Goal: Find specific page/section: Find specific page/section

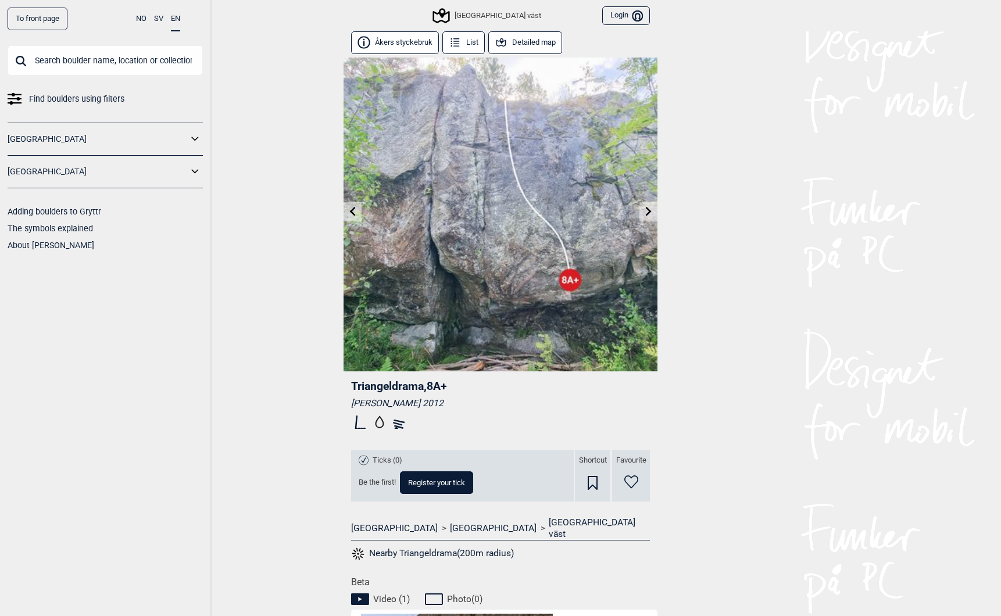
scroll to position [392, 0]
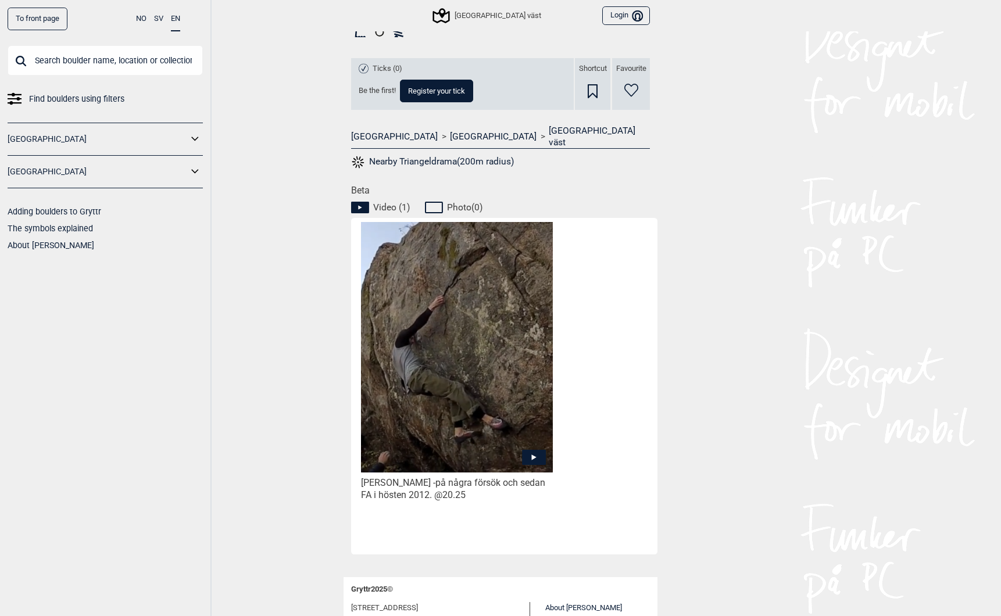
click at [44, 20] on link "To front page" at bounding box center [38, 19] width 60 height 23
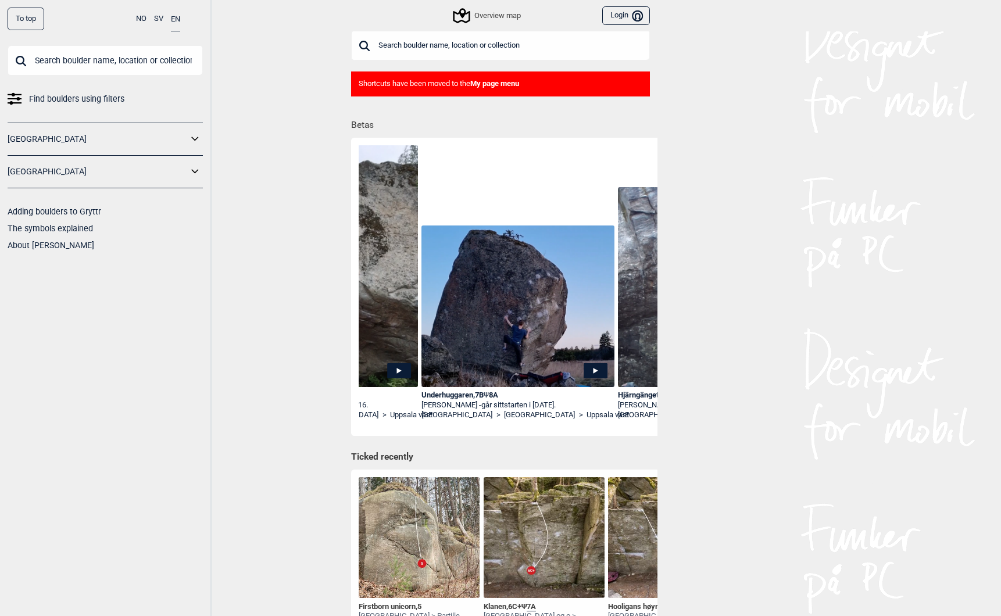
scroll to position [0, 1709]
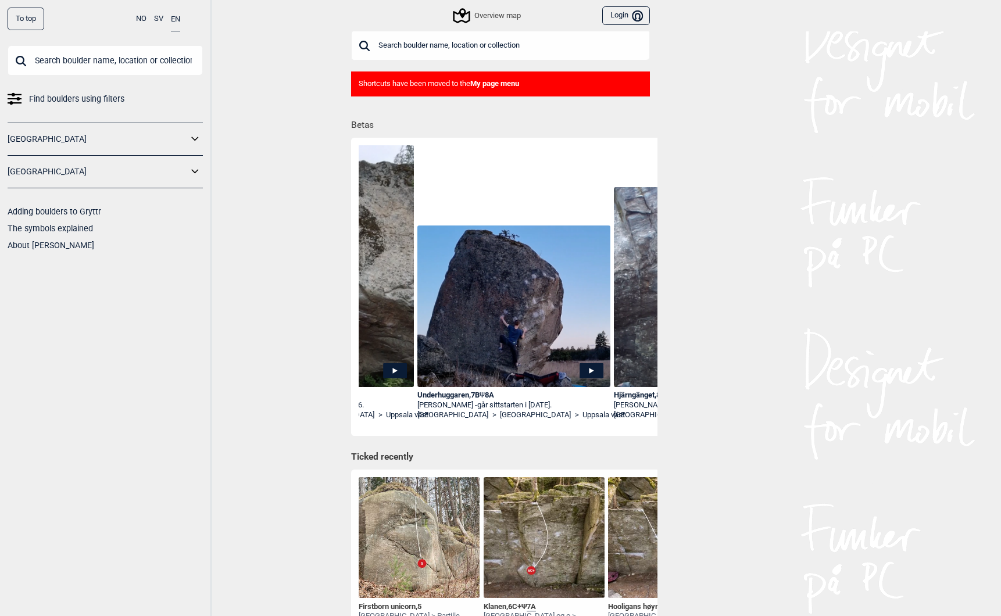
click at [450, 395] on div "Underhuggaren , 7B Ψ 8A" at bounding box center [513, 395] width 193 height 10
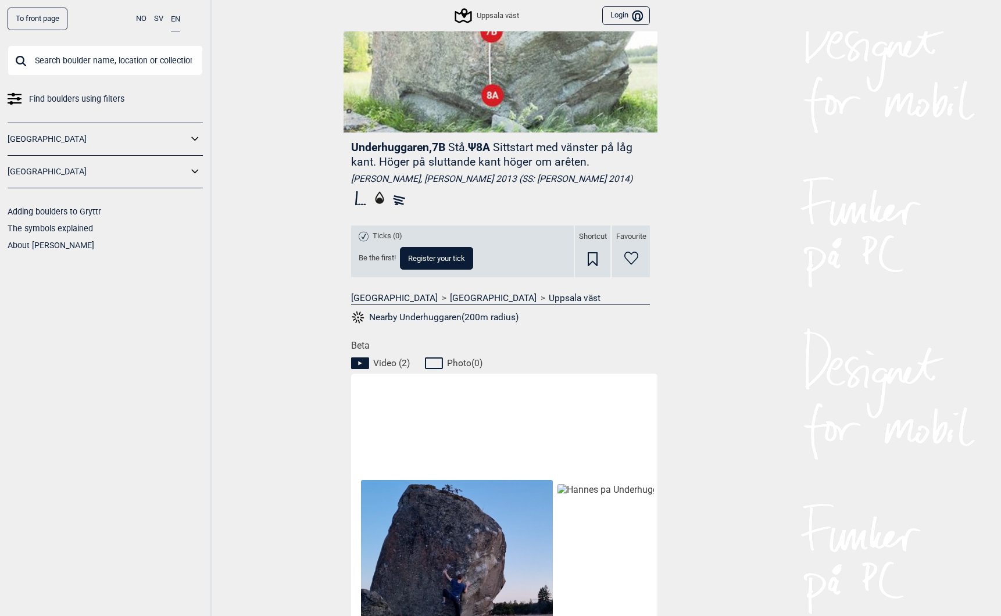
scroll to position [214, 0]
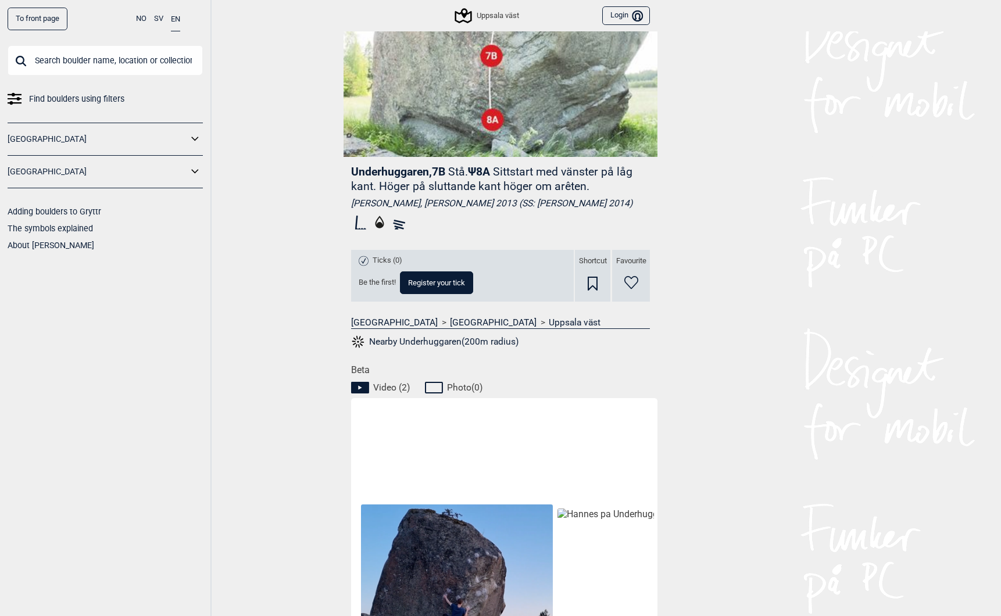
click at [384, 173] on span "Underhuggaren , 7B" at bounding box center [398, 171] width 94 height 13
copy span "Underhuggaren"
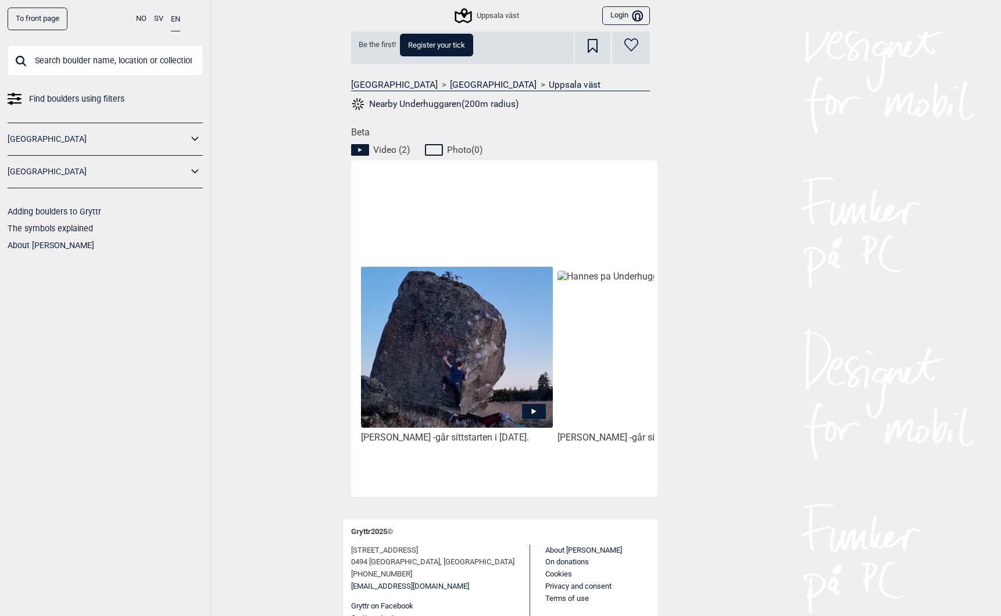
scroll to position [472, 0]
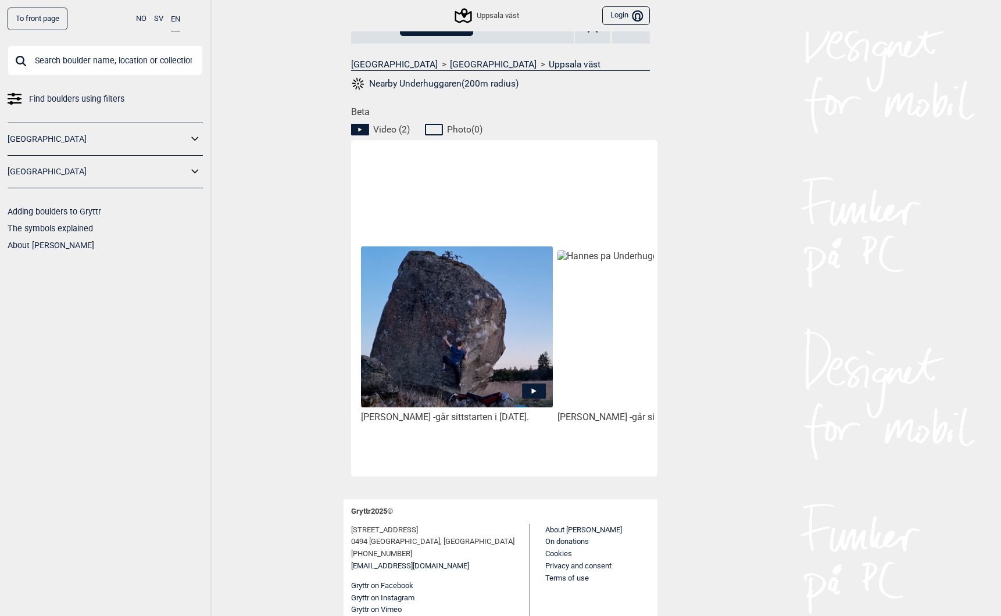
click at [534, 388] on icon at bounding box center [534, 390] width 24 height 15
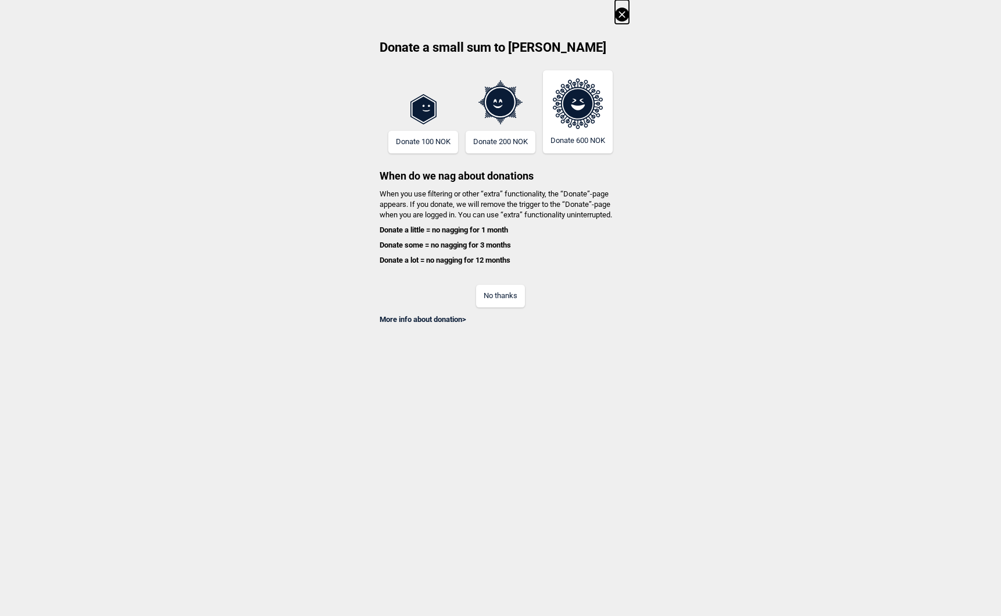
click at [499, 293] on button "No thanks" at bounding box center [500, 296] width 49 height 23
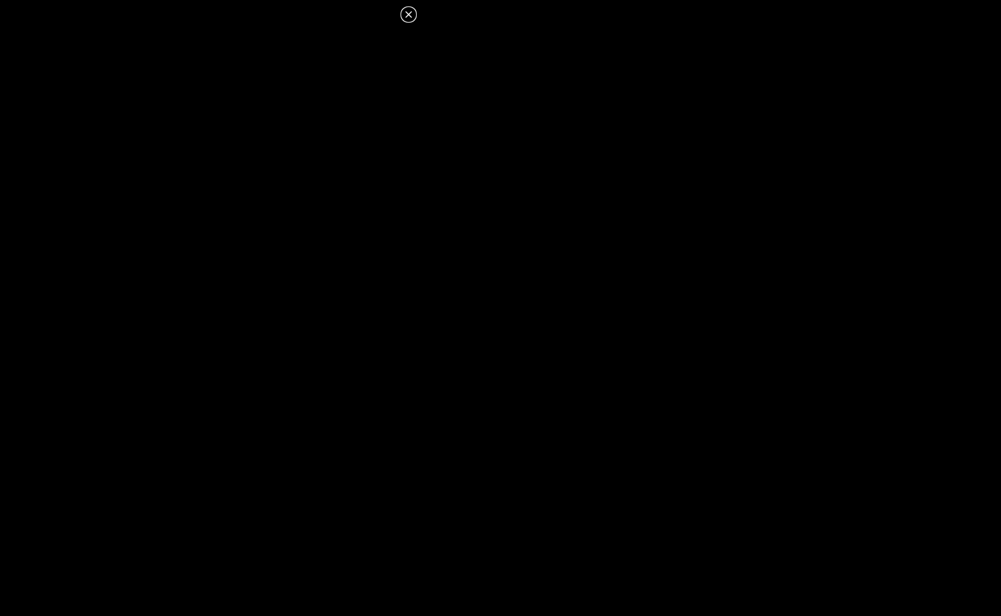
click at [410, 11] on icon at bounding box center [409, 15] width 14 height 14
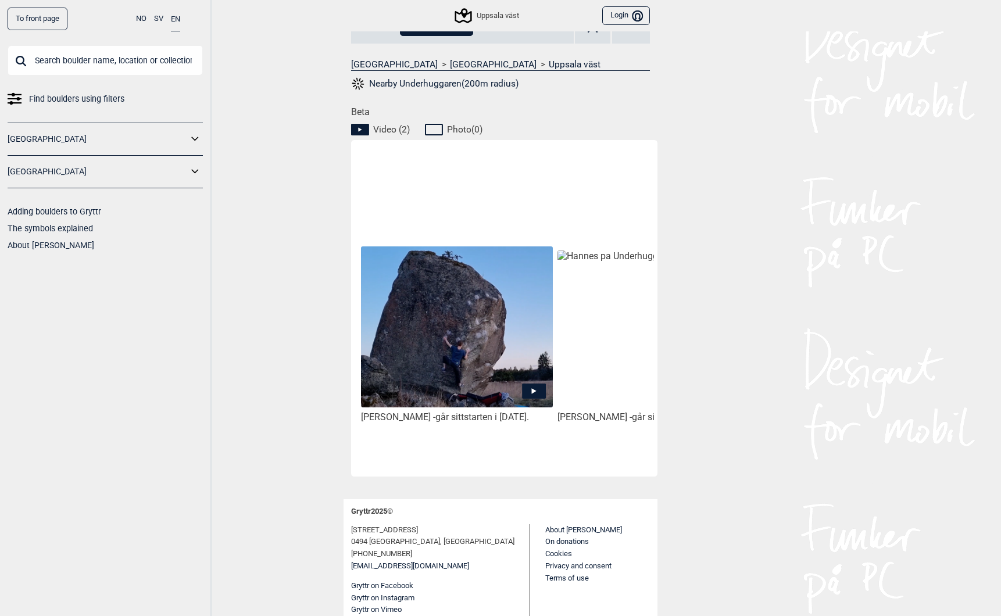
click at [535, 386] on icon at bounding box center [534, 390] width 24 height 15
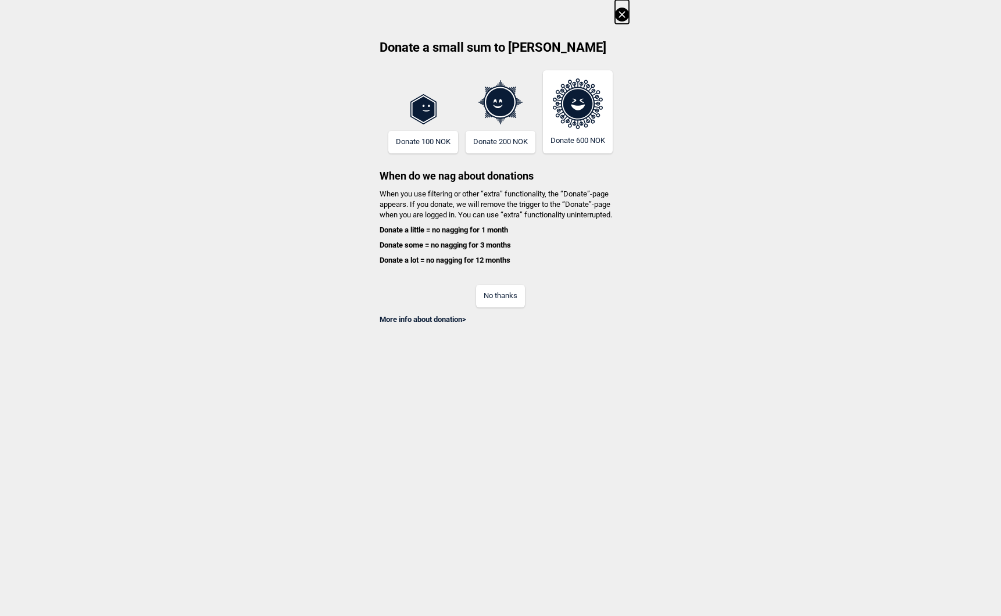
click at [494, 296] on button "No thanks" at bounding box center [500, 296] width 49 height 23
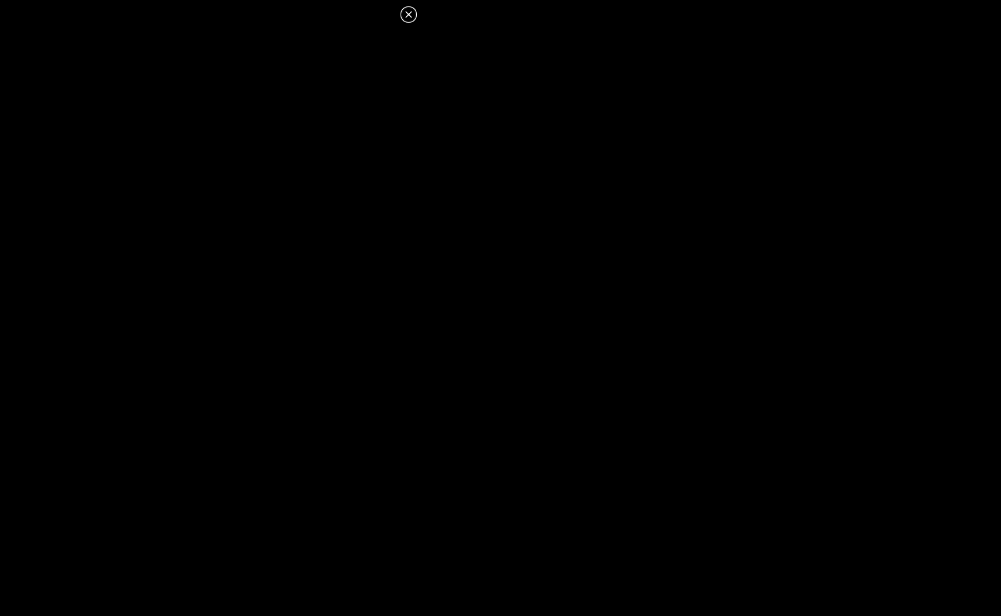
click at [407, 13] on icon at bounding box center [408, 14] width 6 height 6
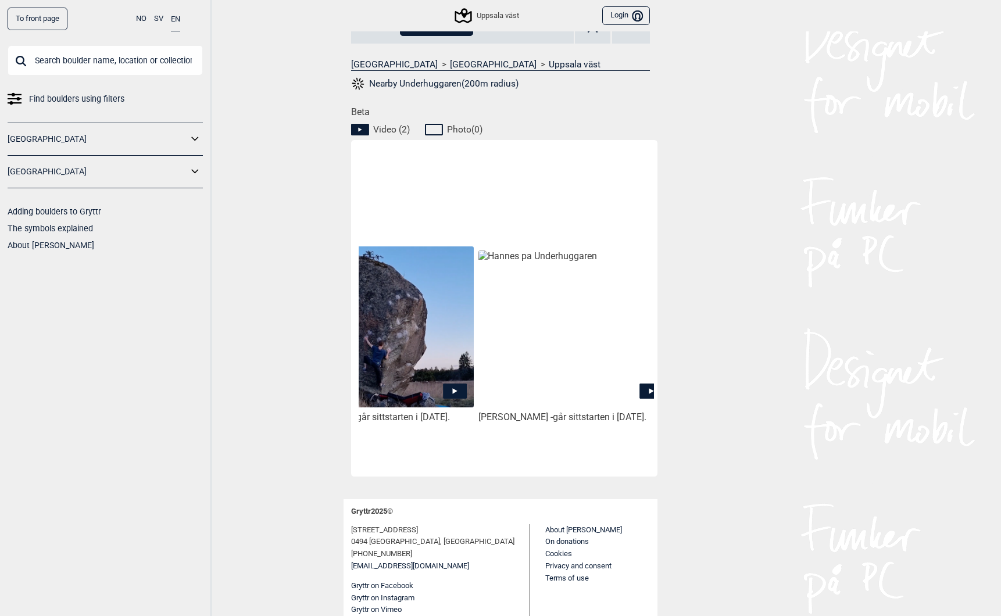
scroll to position [0, 98]
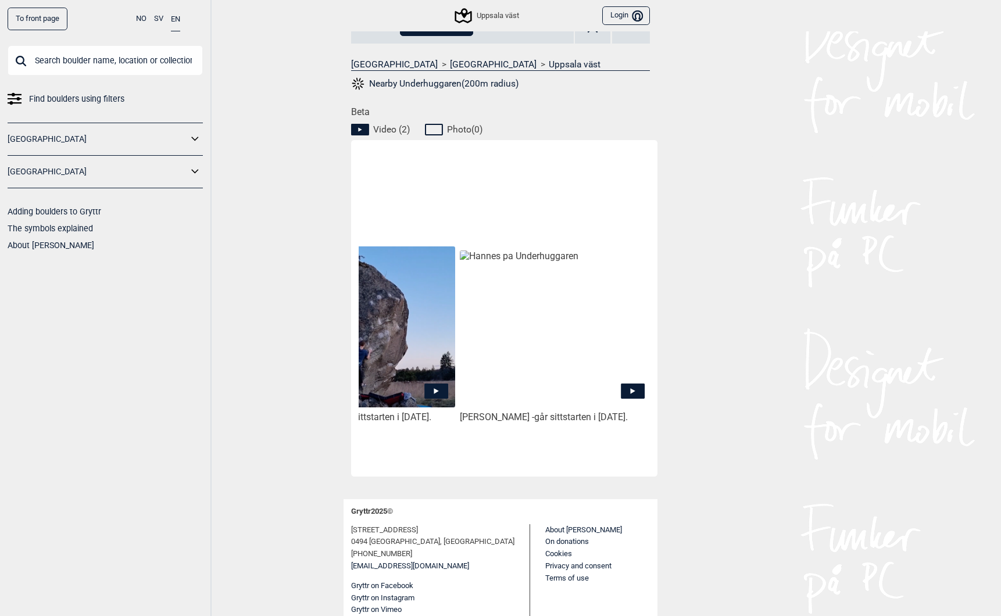
click at [636, 392] on icon at bounding box center [633, 390] width 24 height 15
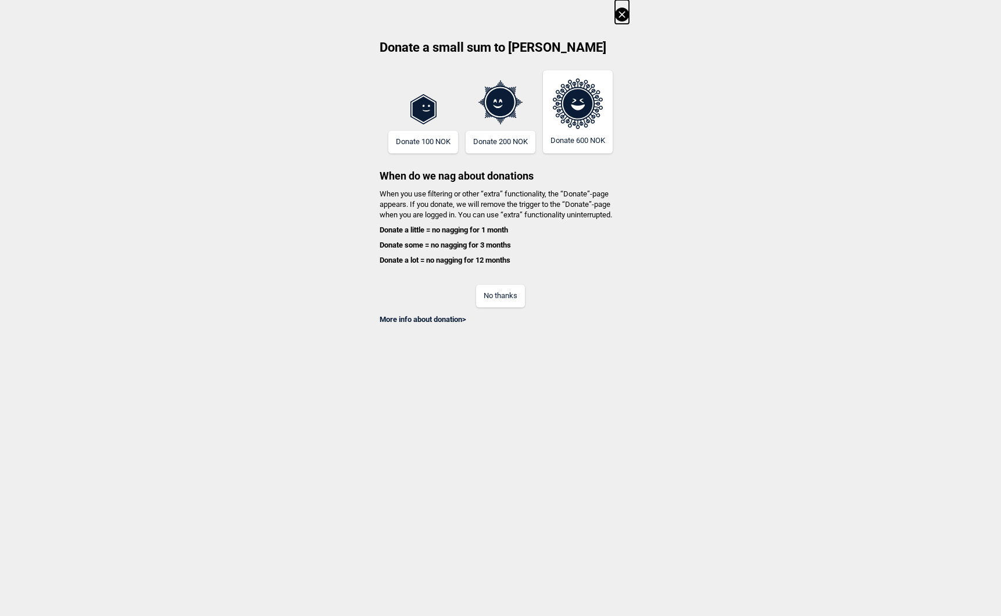
click at [505, 303] on button "No thanks" at bounding box center [500, 296] width 49 height 23
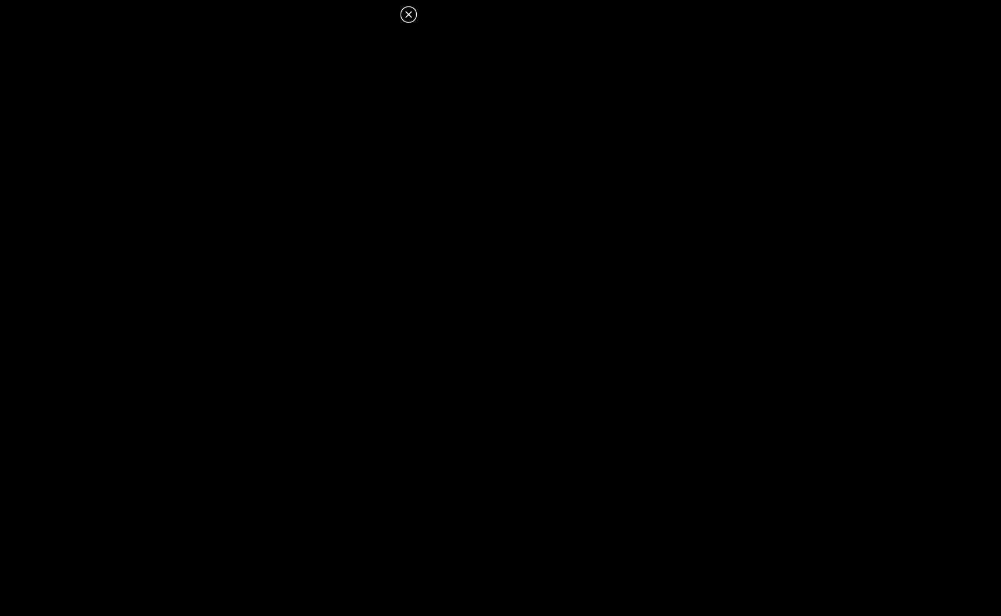
click at [407, 14] on icon at bounding box center [408, 14] width 6 height 6
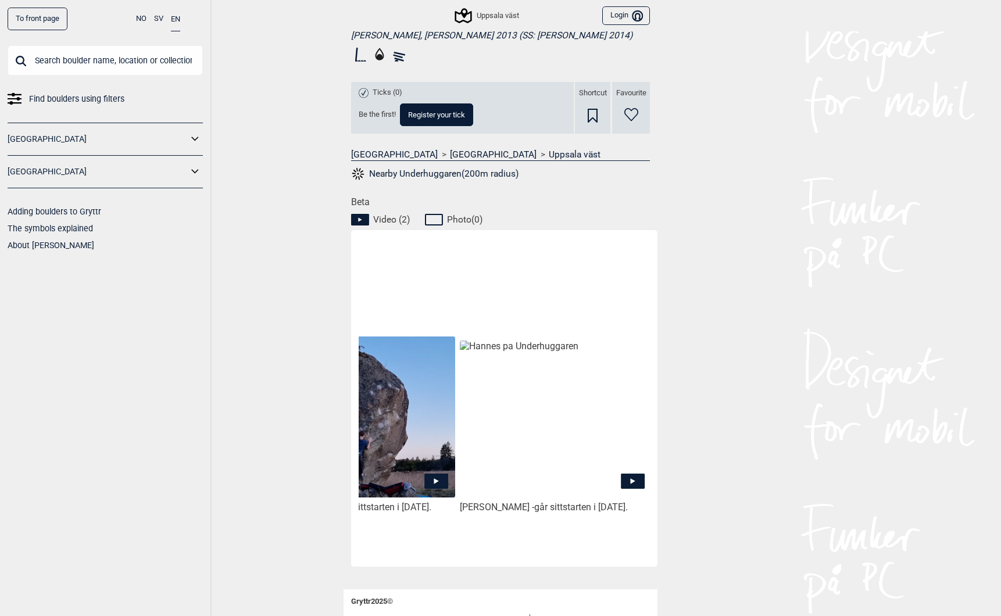
scroll to position [377, 0]
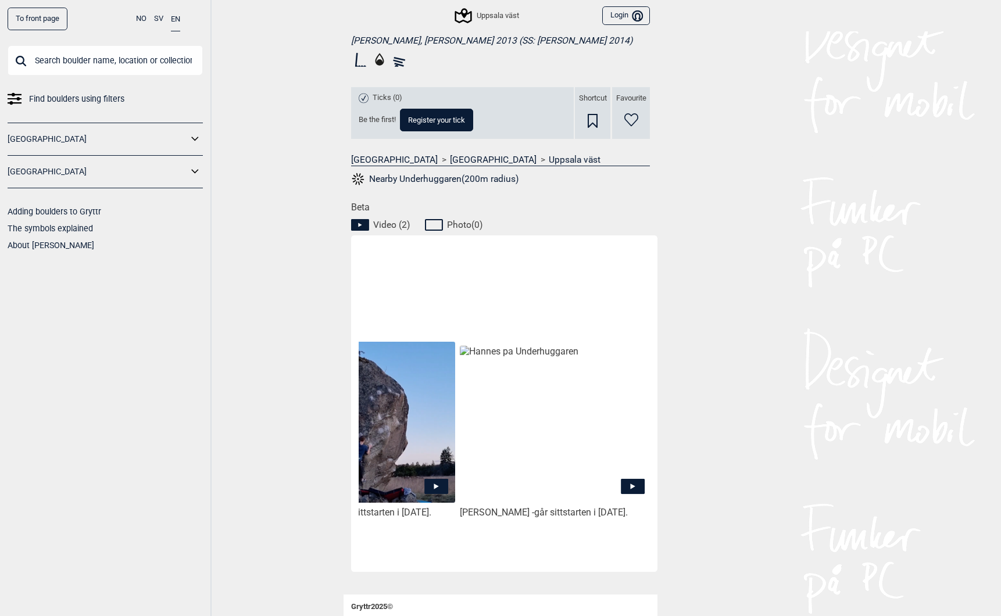
click at [40, 13] on link "To front page" at bounding box center [38, 19] width 60 height 23
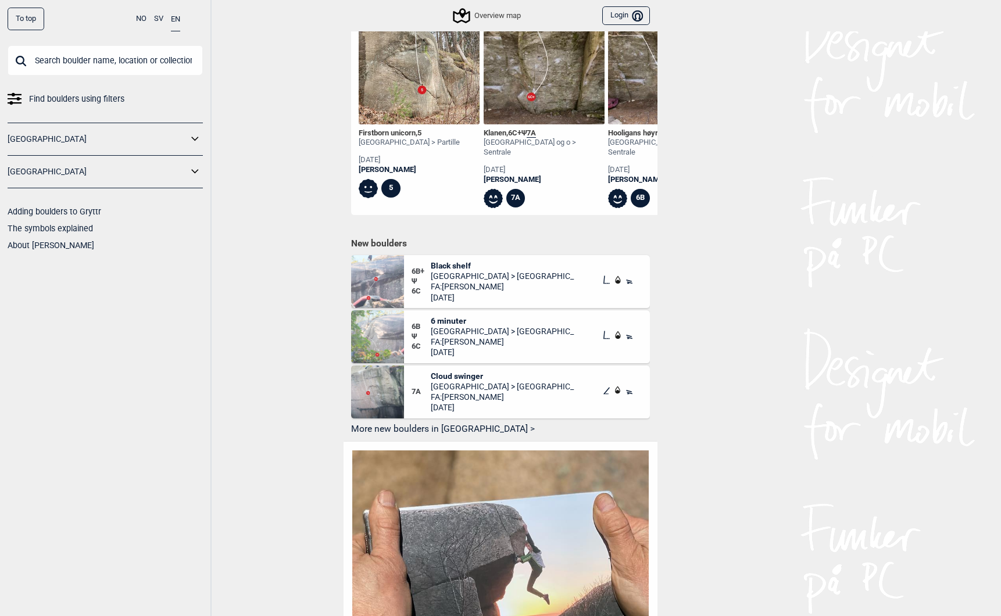
scroll to position [483, 0]
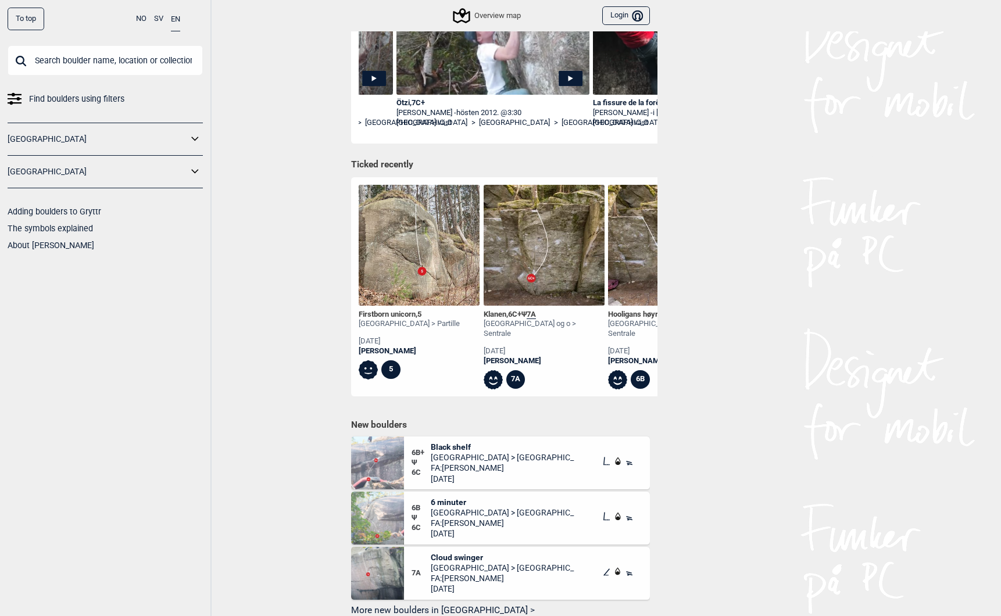
scroll to position [0, 0]
